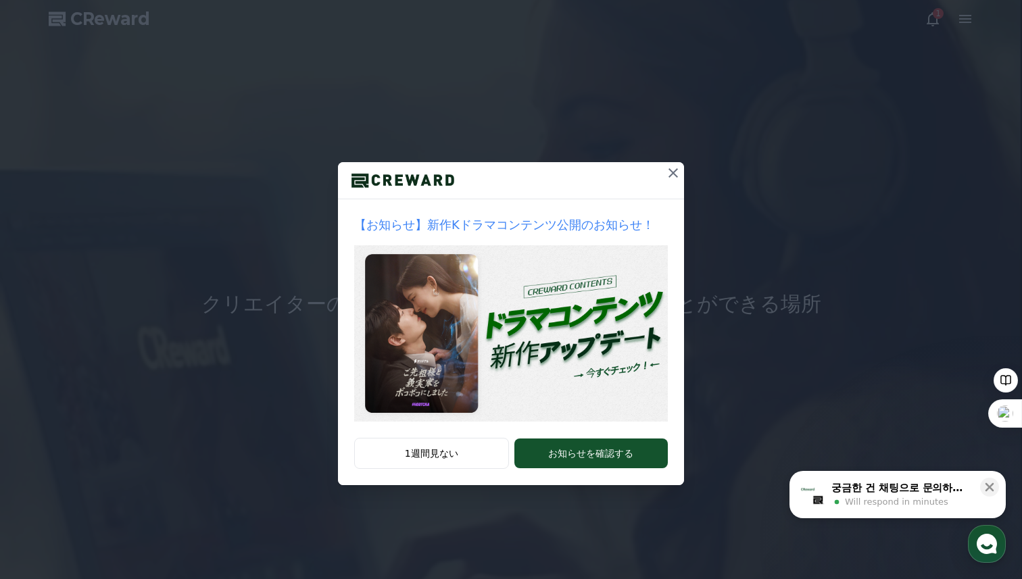
click at [669, 177] on icon at bounding box center [673, 172] width 9 height 9
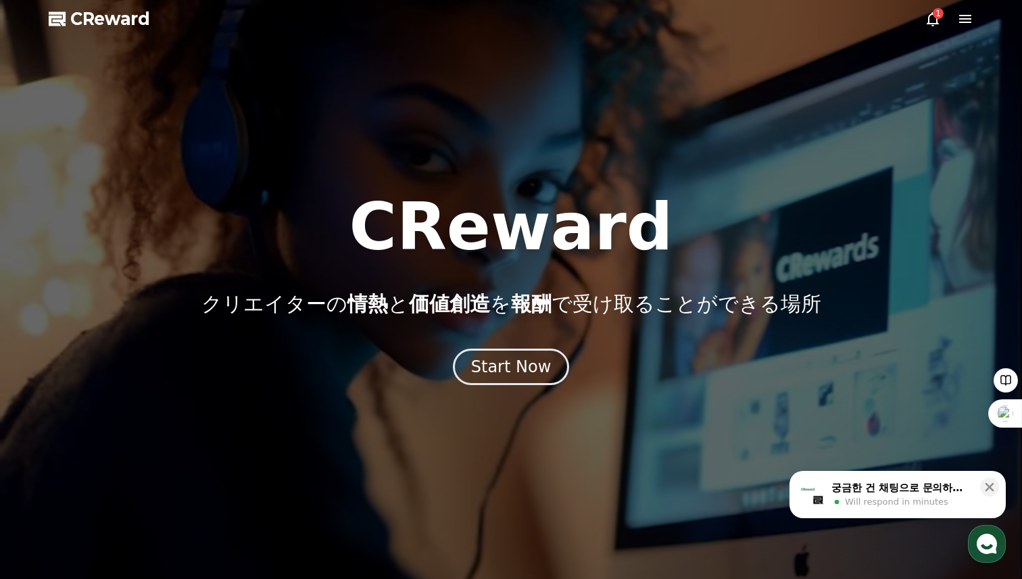
click at [929, 28] on div at bounding box center [511, 289] width 1022 height 579
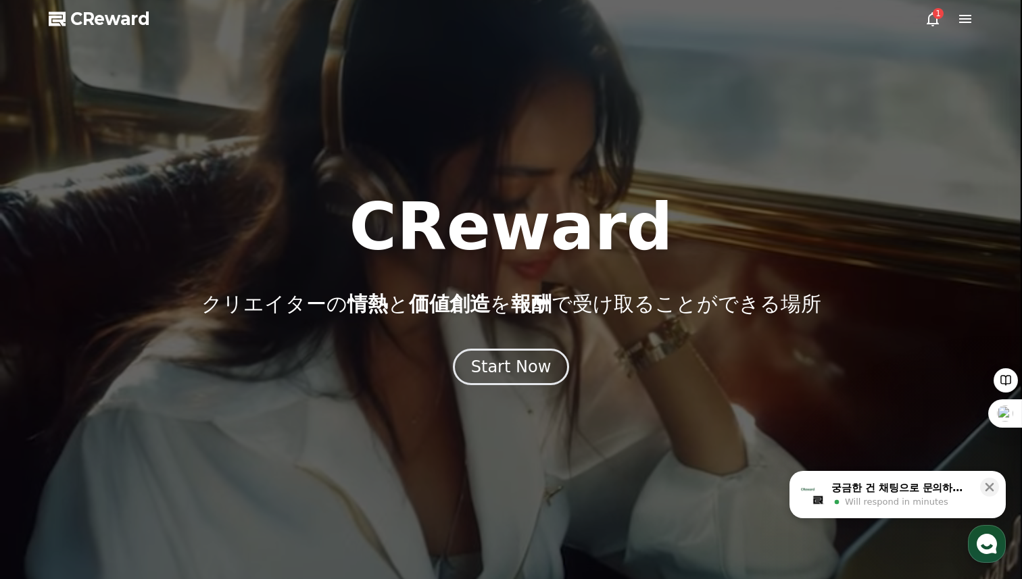
click at [929, 26] on icon at bounding box center [933, 19] width 16 height 16
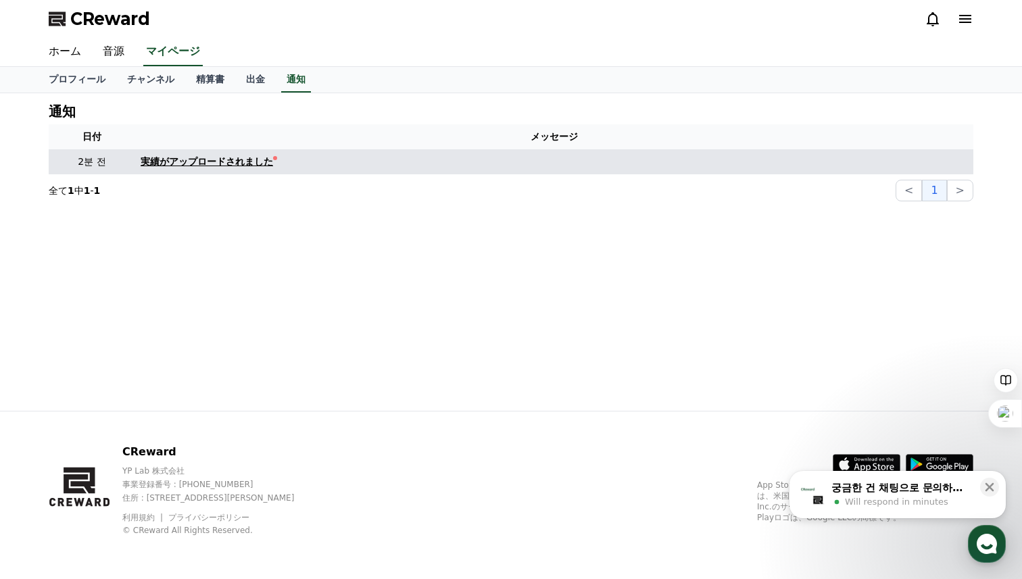
click at [155, 166] on div "実績がアップロードされました" at bounding box center [207, 162] width 132 height 14
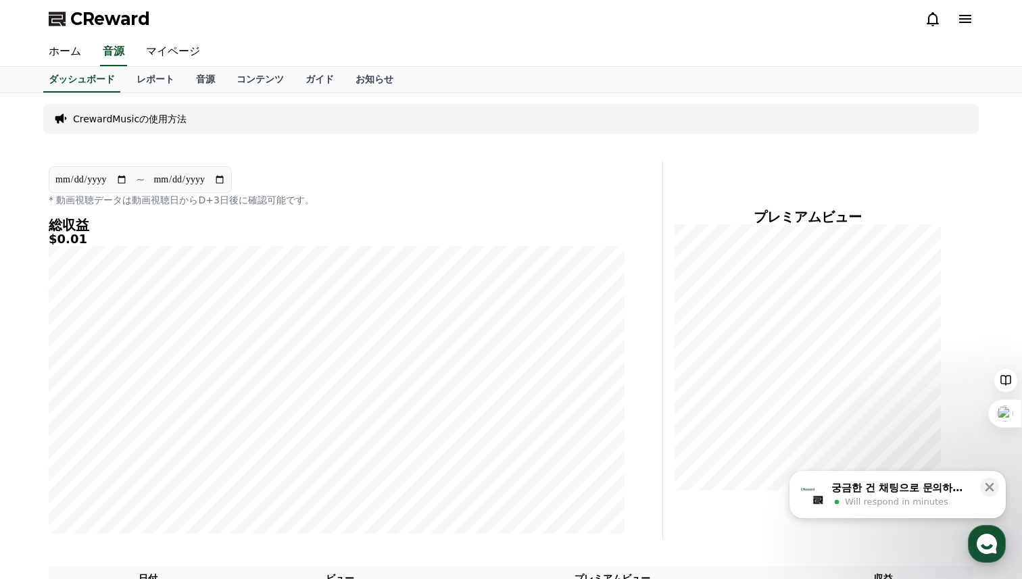
scroll to position [216, 0]
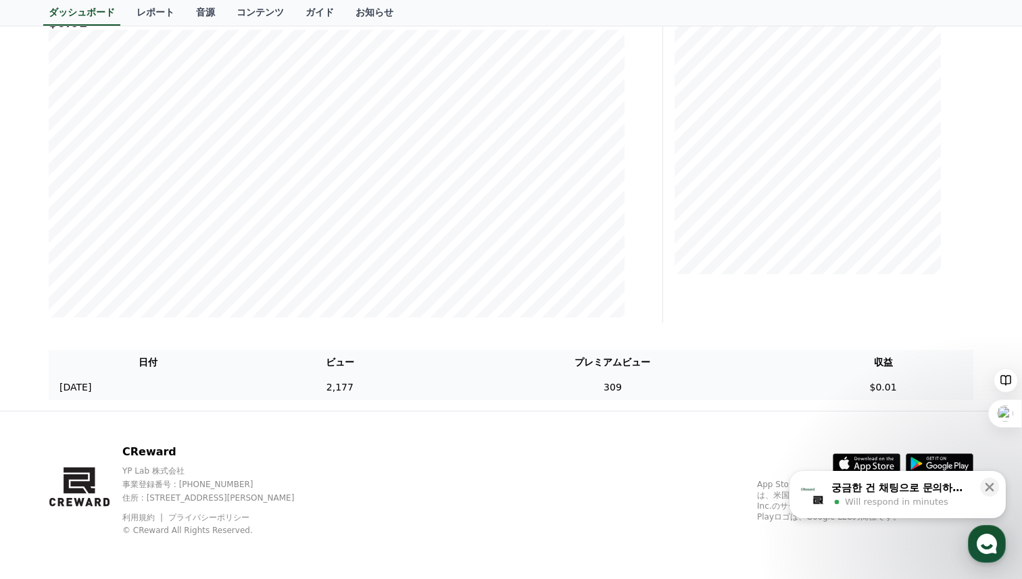
click at [895, 381] on td "$0.01" at bounding box center [883, 387] width 180 height 25
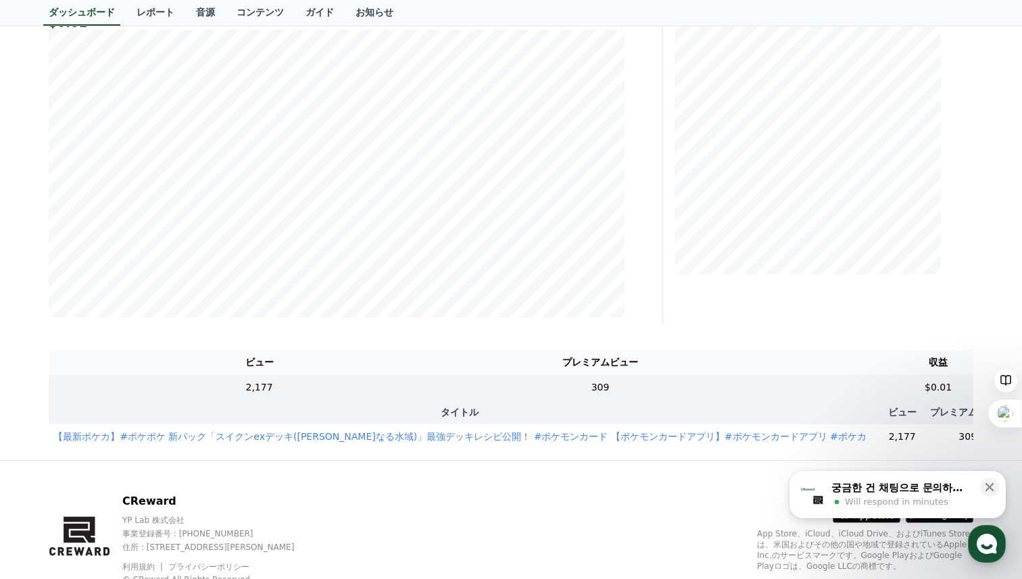
scroll to position [0, 154]
click at [994, 489] on icon at bounding box center [990, 488] width 14 height 14
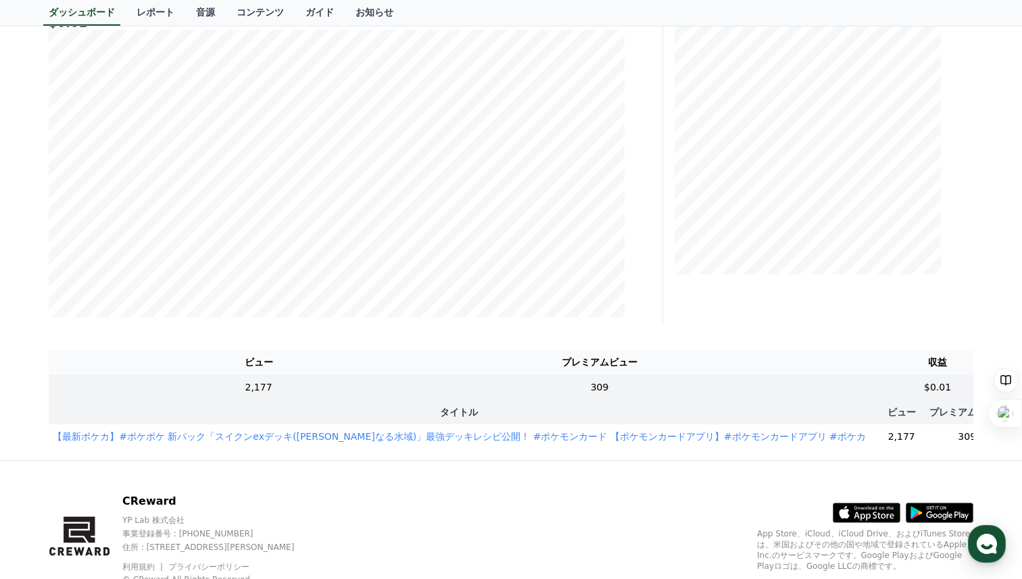
scroll to position [0, 0]
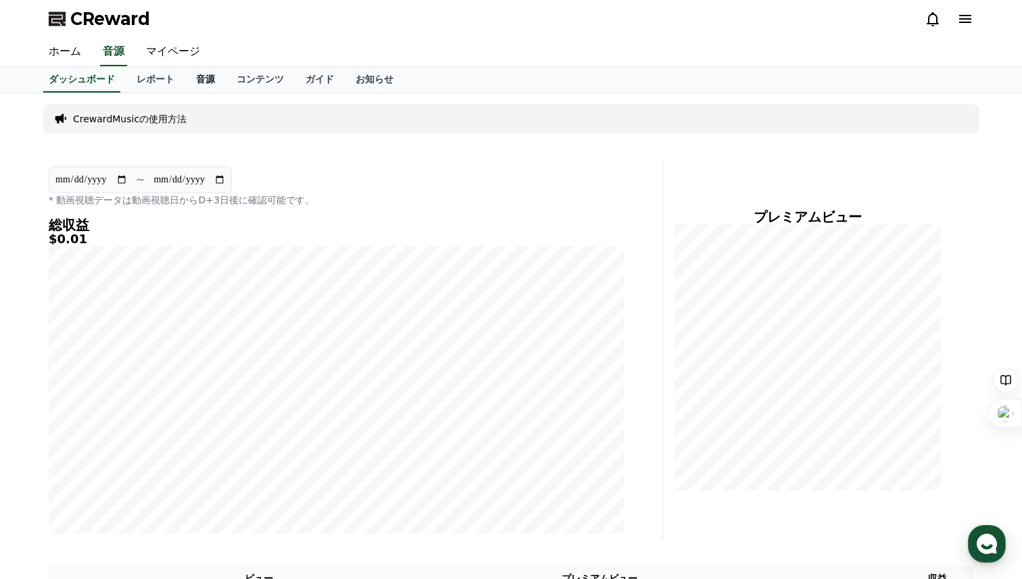
click at [216, 76] on link "音源" at bounding box center [205, 80] width 41 height 26
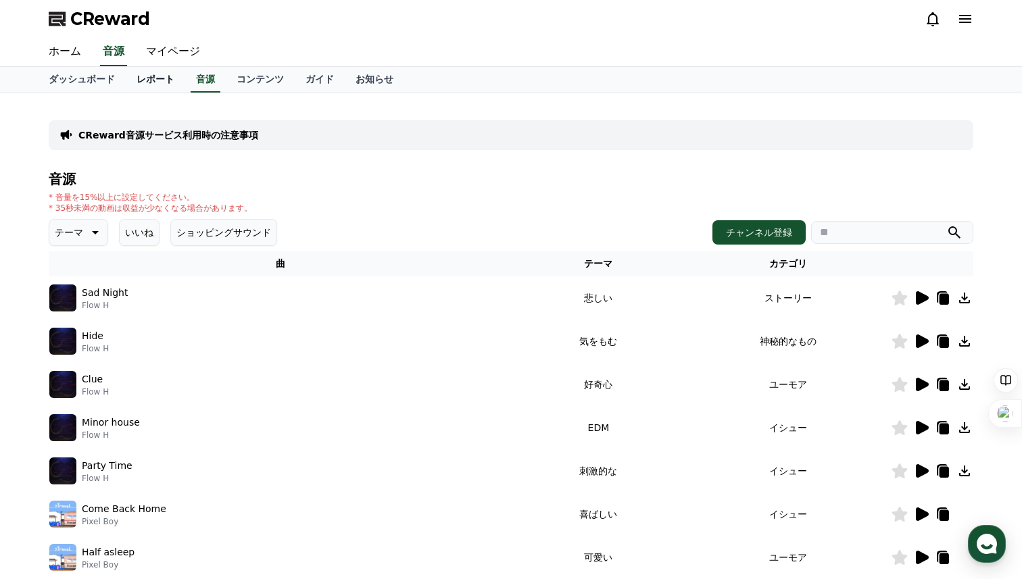
click at [162, 80] on link "レポート" at bounding box center [155, 80] width 59 height 26
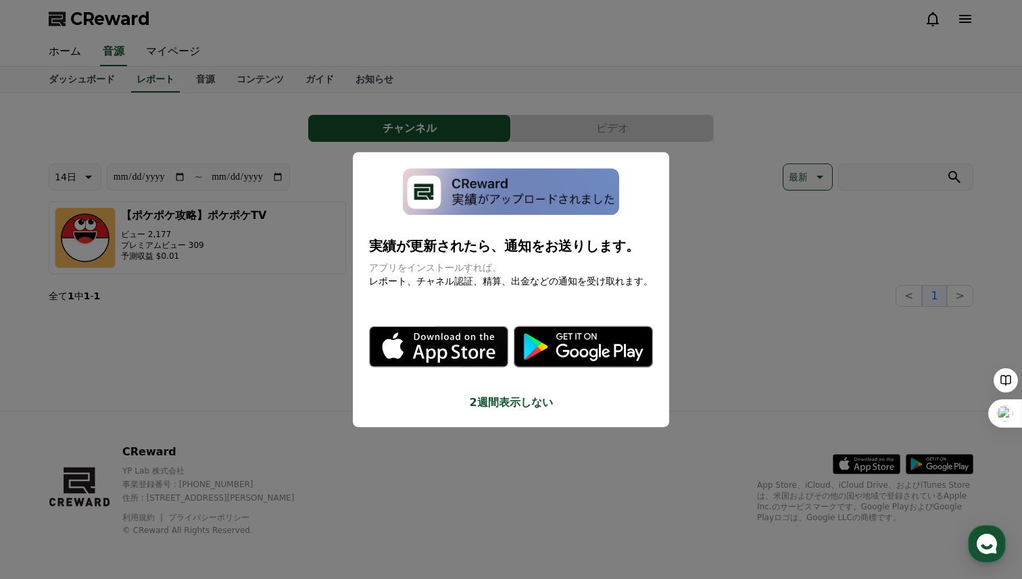
click at [506, 381] on icon "modal" at bounding box center [438, 346] width 139 height 139
click at [504, 405] on button "2週間表示しない" at bounding box center [511, 403] width 284 height 16
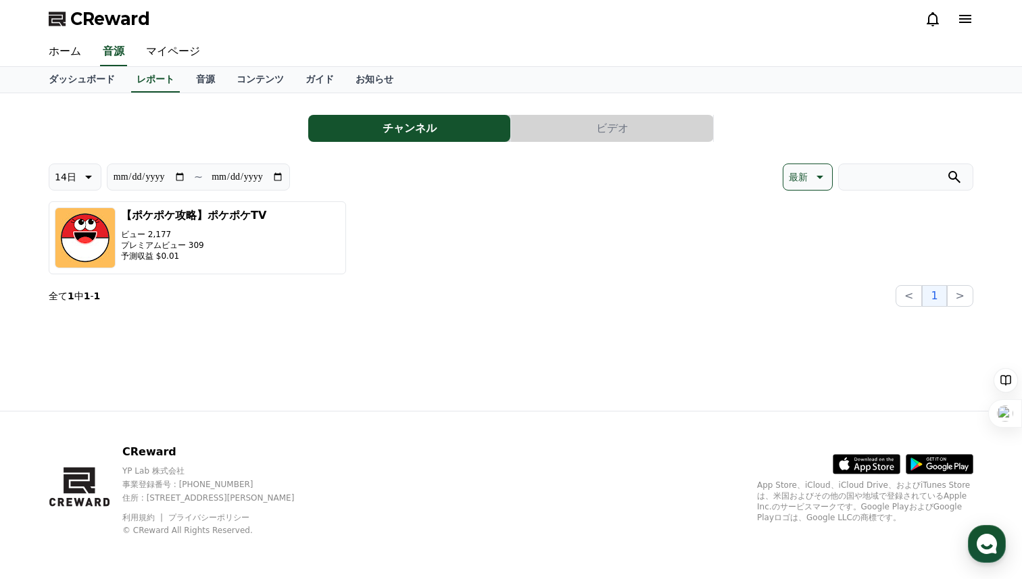
click at [580, 121] on button "ビデオ" at bounding box center [612, 128] width 202 height 27
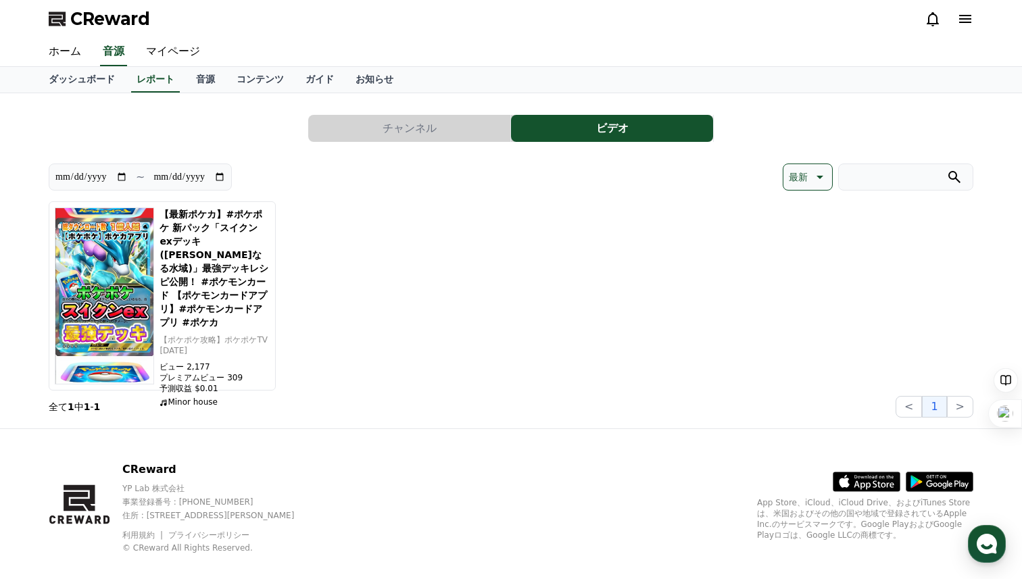
click at [422, 139] on button "チャンネル" at bounding box center [409, 128] width 202 height 27
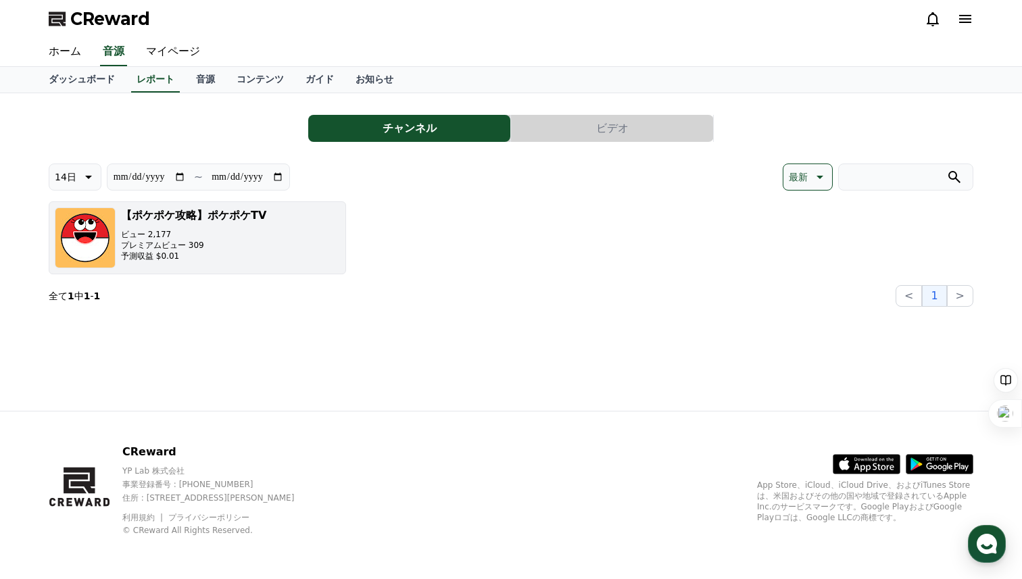
click at [169, 224] on div "【ポケポケ攻略】ポケポケTV ビュー 2,177 プレミアムビュー 309 予測収益 $0.01" at bounding box center [193, 238] width 145 height 61
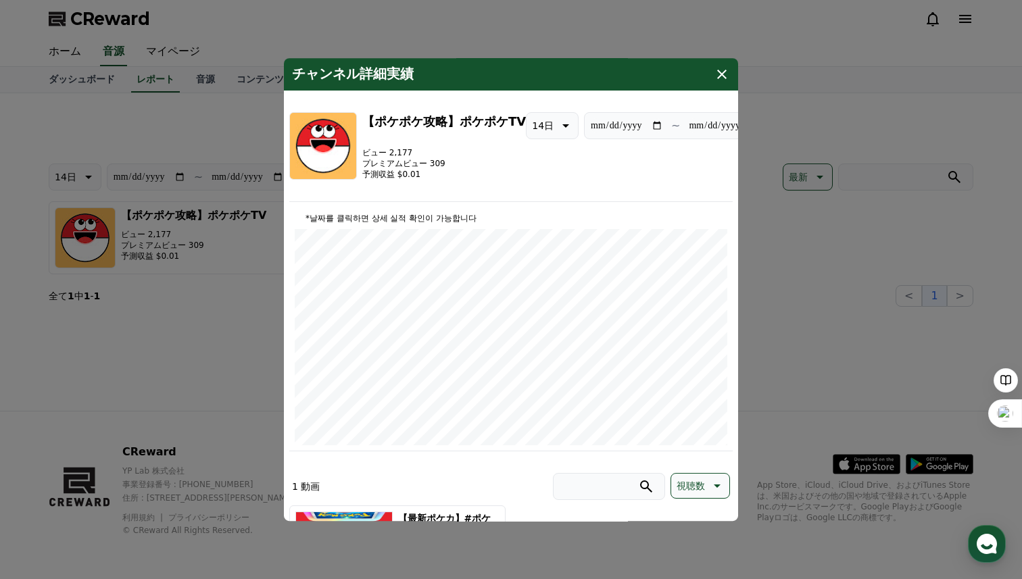
type input "**********"
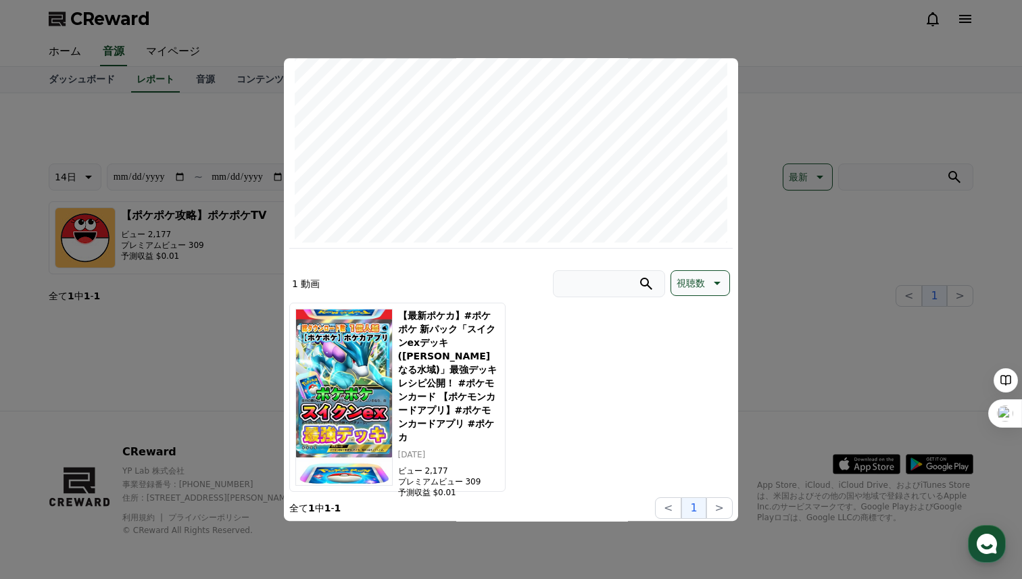
scroll to position [205, 0]
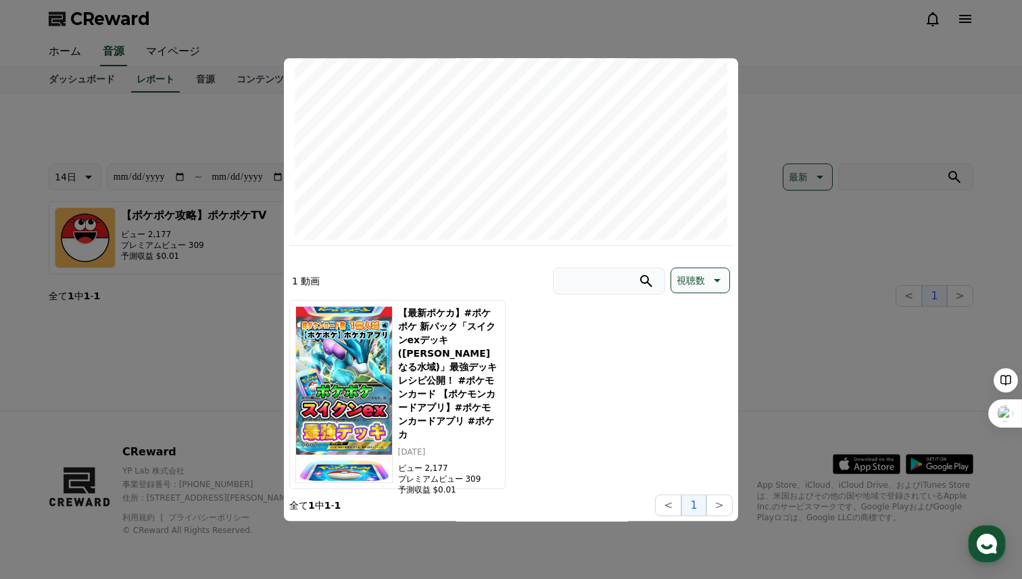
click at [808, 323] on button "close modal" at bounding box center [511, 289] width 1022 height 579
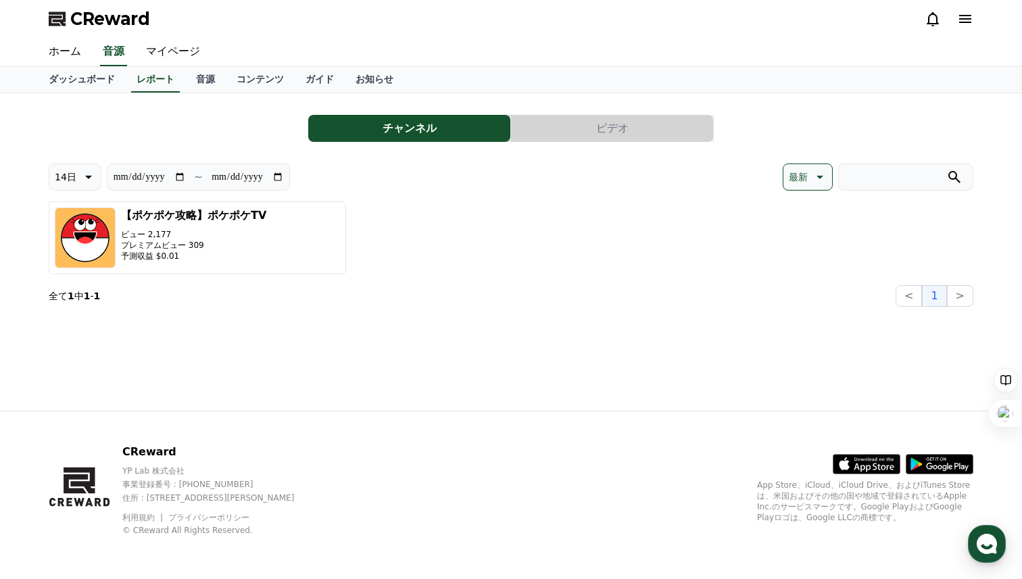
click at [163, 452] on p "CReward" at bounding box center [219, 452] width 195 height 16
